Goal: Find specific page/section: Find specific page/section

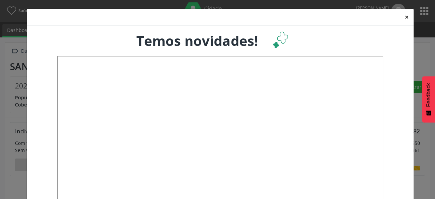
click at [404, 19] on button "×" at bounding box center [407, 17] width 14 height 17
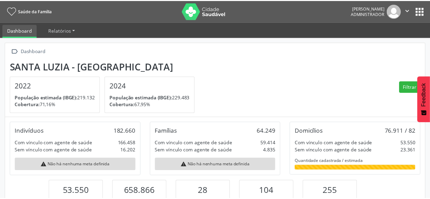
scroll to position [340050, 340022]
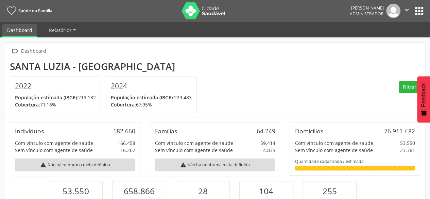
click at [425, 13] on button "apps" at bounding box center [420, 11] width 12 height 12
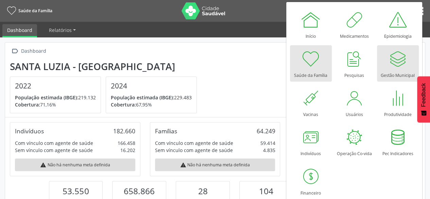
click at [395, 65] on div at bounding box center [398, 59] width 20 height 20
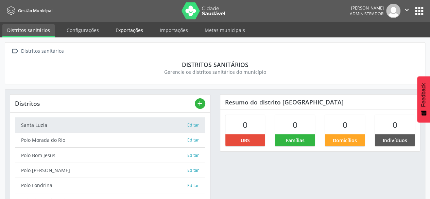
click at [112, 30] on link "Exportações" at bounding box center [129, 30] width 37 height 12
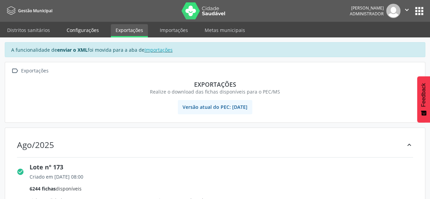
click at [92, 30] on link "Configurações" at bounding box center [83, 30] width 42 height 12
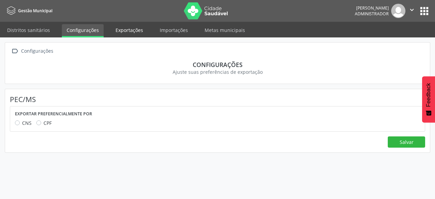
click at [127, 29] on link "Exportações" at bounding box center [129, 30] width 37 height 12
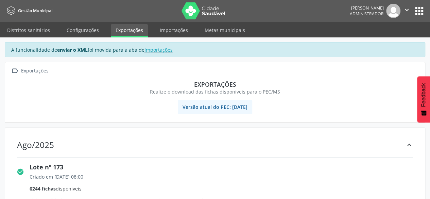
click at [286, 145] on div "Ago/2025 keyboard_arrow_up" at bounding box center [215, 145] width 411 height 24
